Goal: Information Seeking & Learning: Find specific page/section

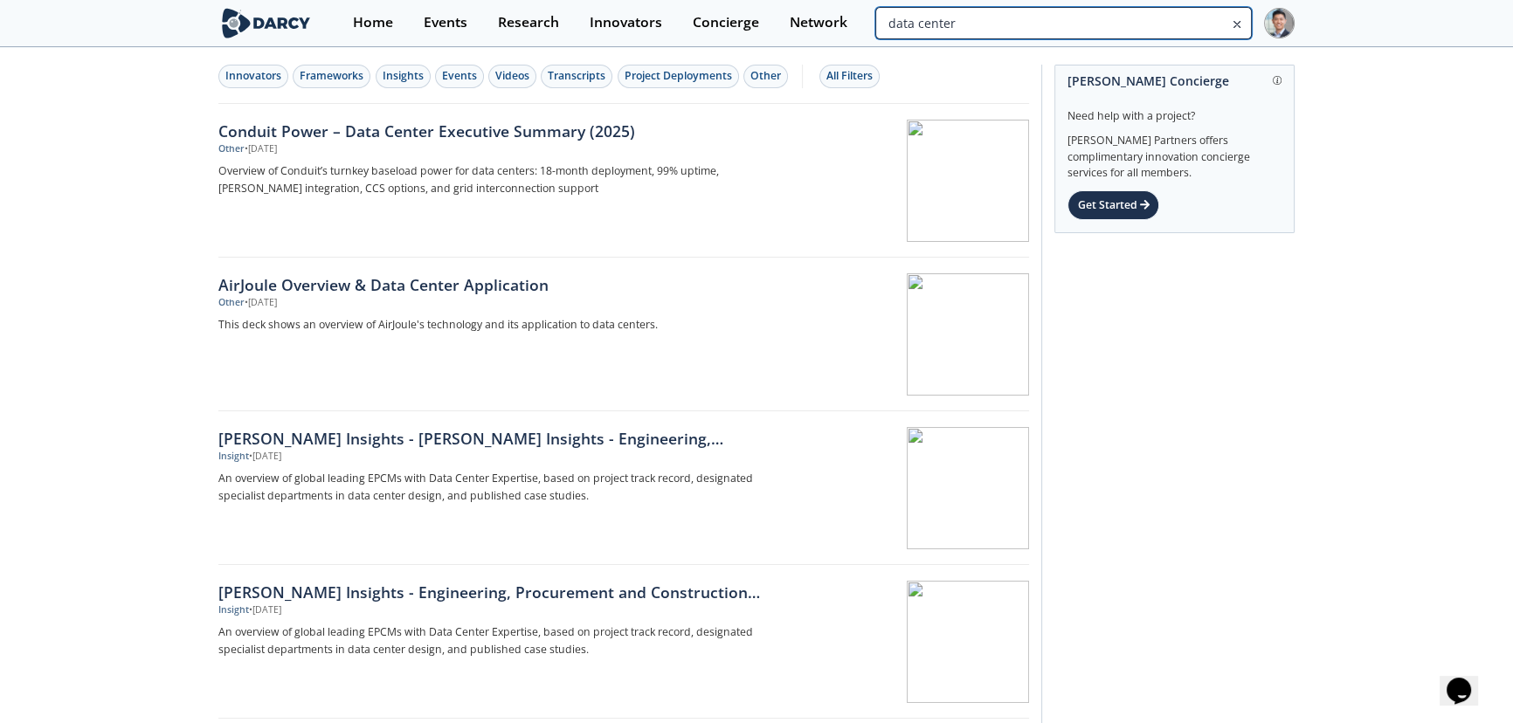
click at [1161, 17] on input "data center" at bounding box center [1063, 23] width 376 height 32
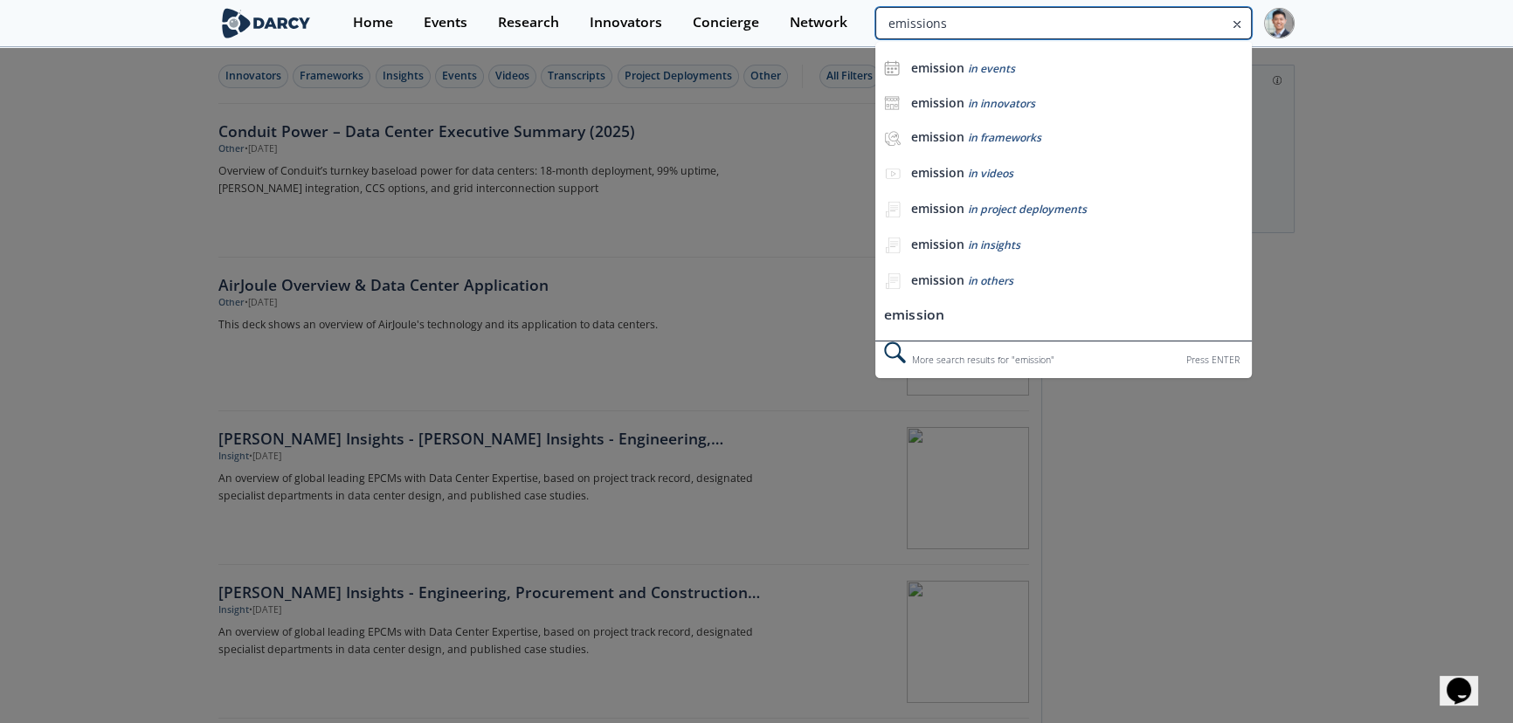
type input "emissions"
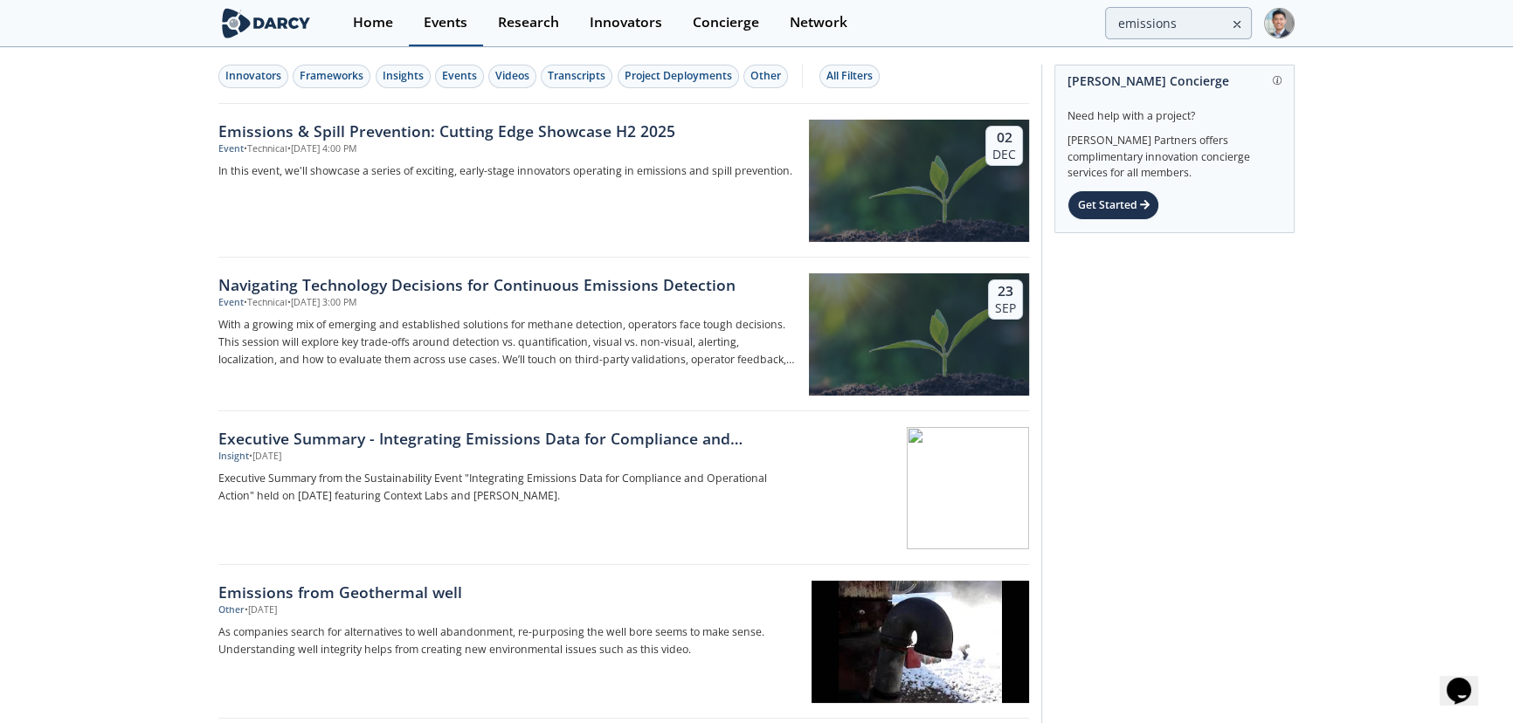
click at [438, 6] on link "Events" at bounding box center [446, 23] width 74 height 46
